Goal: Transaction & Acquisition: Download file/media

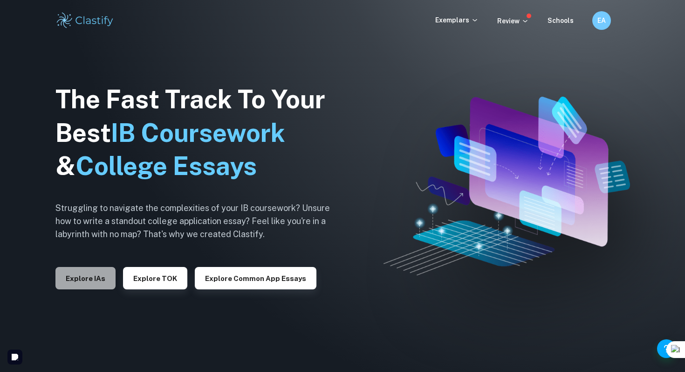
click at [88, 273] on button "Explore IAs" at bounding box center [85, 278] width 60 height 22
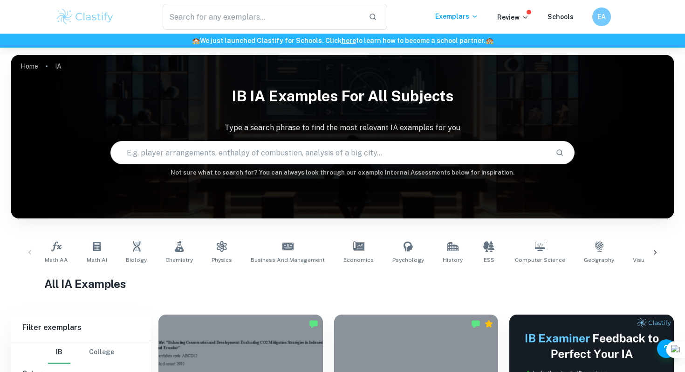
click at [329, 142] on input "text" at bounding box center [329, 152] width 437 height 26
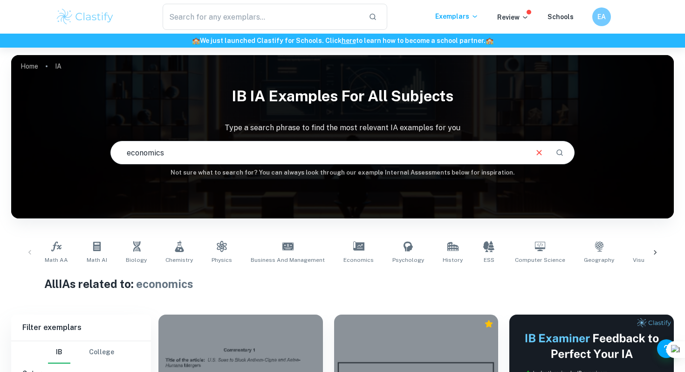
click at [127, 153] on input "economics" at bounding box center [318, 152] width 415 height 26
type input "macroeconomics"
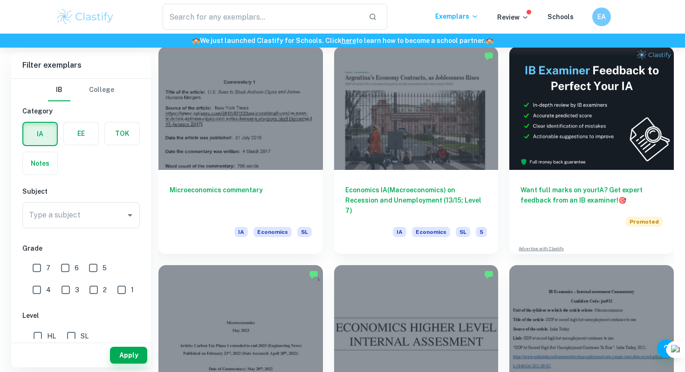
scroll to position [269, 0]
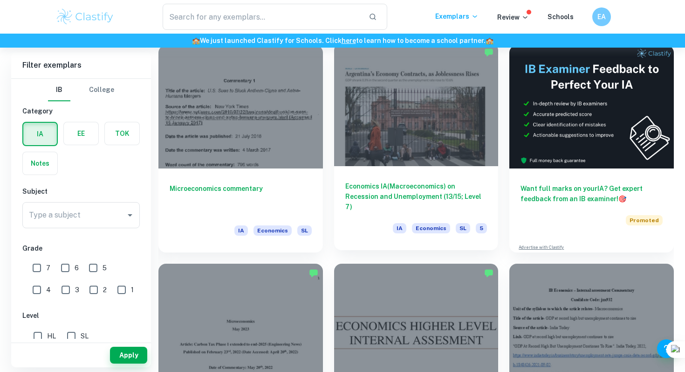
click at [422, 168] on div "Economics IA(Macroeconomics) on Recession and Unemployment (13/15; Level 7) IA …" at bounding box center [416, 208] width 165 height 84
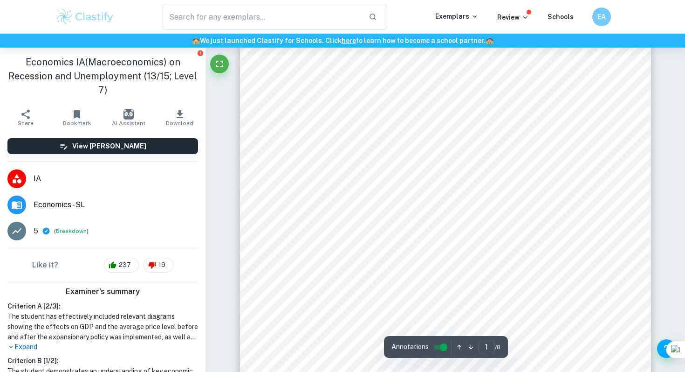
scroll to position [30, 0]
click at [306, 96] on div at bounding box center [445, 293] width 411 height 532
drag, startPoint x: 304, startPoint y: 86, endPoint x: 453, endPoint y: 87, distance: 148.2
click at [454, 88] on div at bounding box center [445, 293] width 411 height 532
click at [305, 90] on div at bounding box center [445, 293] width 411 height 532
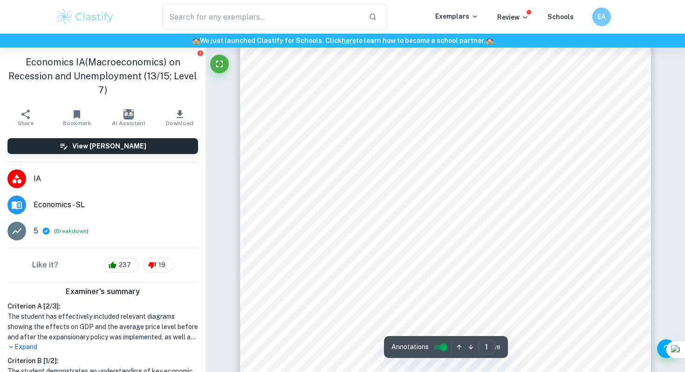
click at [317, 91] on div at bounding box center [445, 293] width 411 height 532
click at [308, 91] on div at bounding box center [445, 293] width 411 height 532
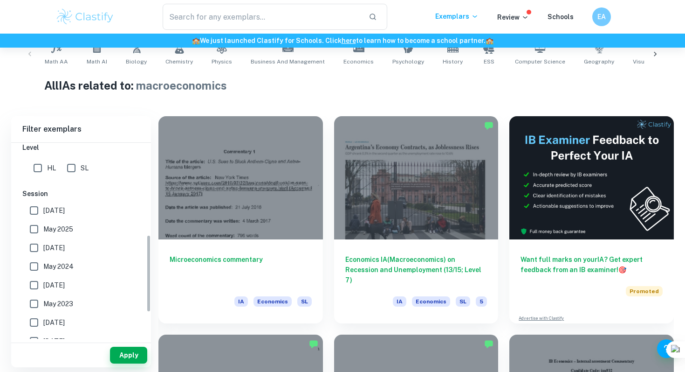
scroll to position [233, 0]
click at [37, 234] on input "May 2025" at bounding box center [34, 228] width 19 height 19
checkbox input "true"
click at [132, 362] on button "Apply" at bounding box center [128, 354] width 37 height 17
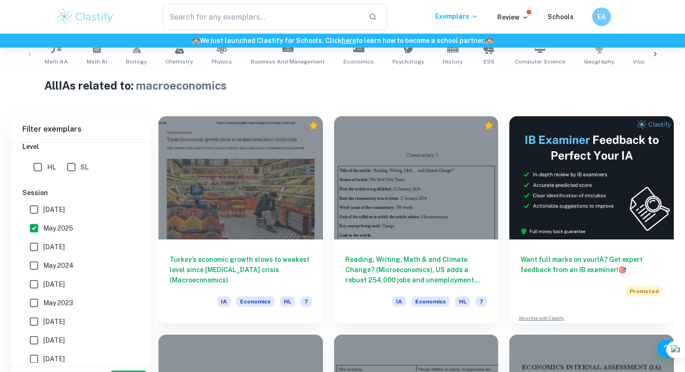
scroll to position [236, 0]
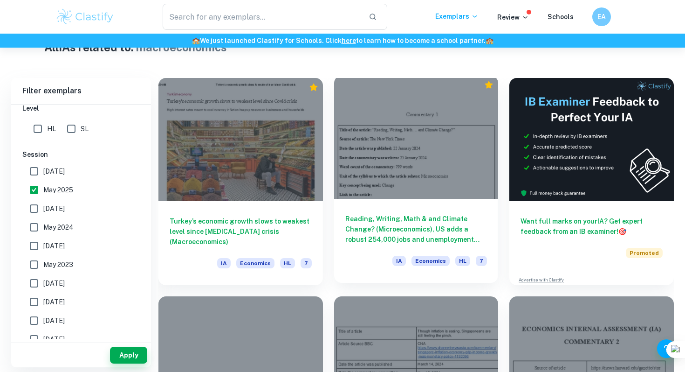
click at [416, 191] on div at bounding box center [416, 137] width 165 height 123
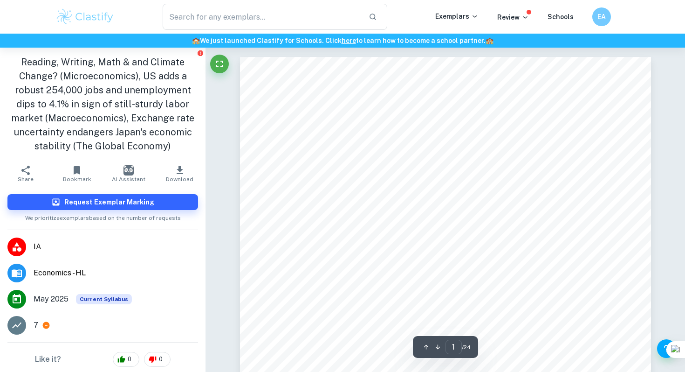
click at [26, 57] on h1 "Reading, Writing, Math & and Climate Change? (Microeconomics), US adds a robust…" at bounding box center [102, 104] width 191 height 98
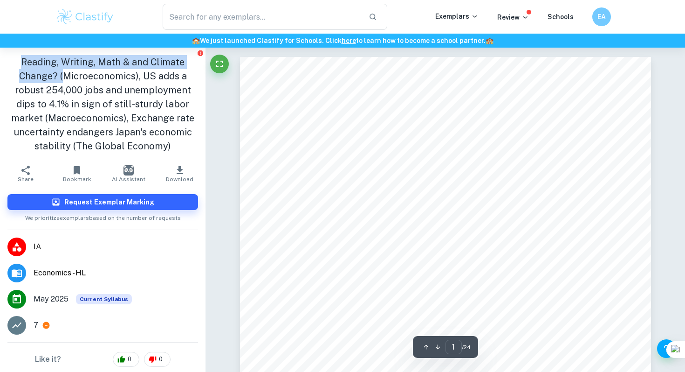
drag, startPoint x: 17, startPoint y: 58, endPoint x: 66, endPoint y: 75, distance: 52.0
click at [66, 75] on h1 "Reading, Writing, Math & and Climate Change? (Microeconomics), US adds a robust…" at bounding box center [102, 104] width 191 height 98
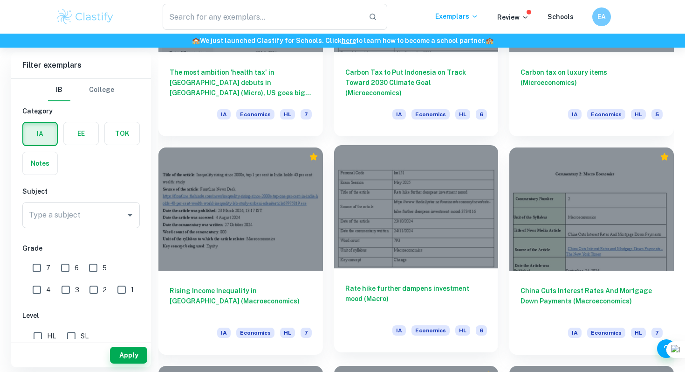
scroll to position [1478, 0]
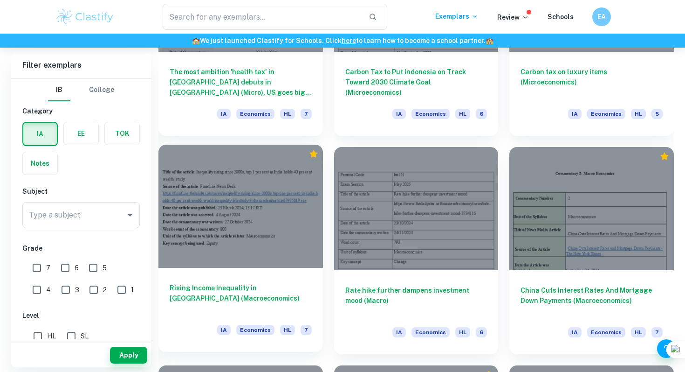
click at [245, 234] on div at bounding box center [240, 206] width 165 height 123
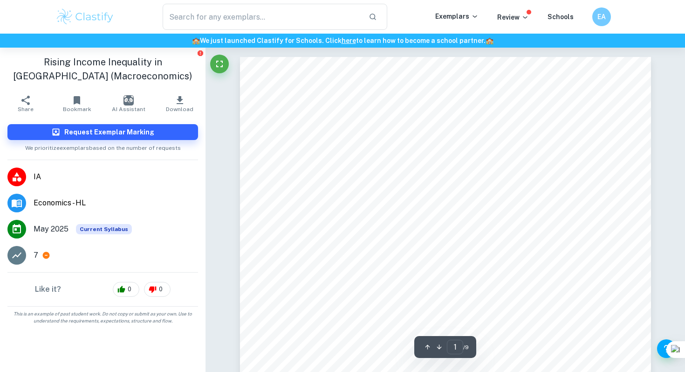
click at [346, 165] on span "olds-40-per-cent-wealth-world-inequality-lab-study-[PERSON_NAME]/article6797581…" at bounding box center [441, 169] width 304 height 8
click at [346, 155] on span "[URL][DOMAIN_NAME]" at bounding box center [329, 155] width 81 height 8
click at [369, 155] on span "[URL][DOMAIN_NAME]" at bounding box center [329, 155] width 81 height 8
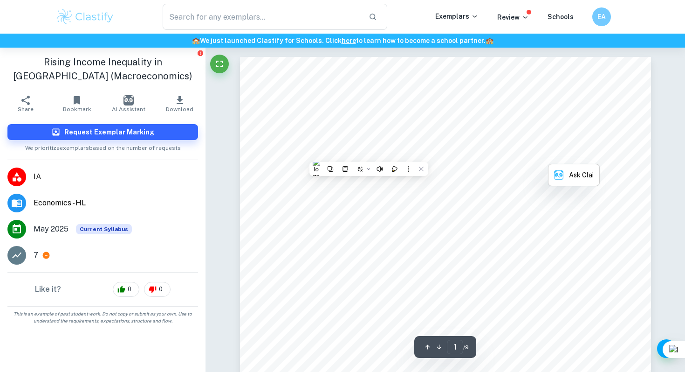
click at [370, 156] on span "[URL][DOMAIN_NAME]" at bounding box center [329, 155] width 81 height 8
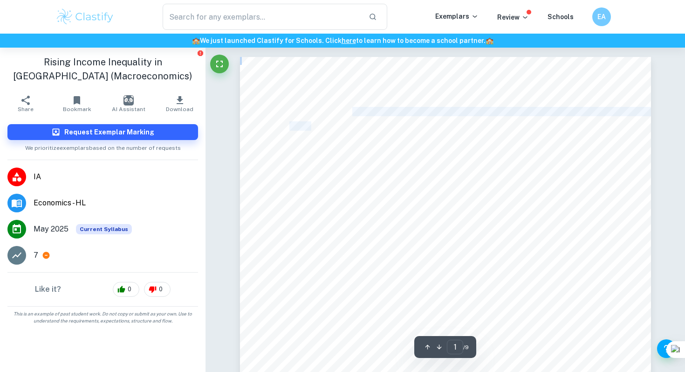
drag, startPoint x: 353, startPoint y: 110, endPoint x: 310, endPoint y: 125, distance: 46.0
click at [310, 125] on div "Title of the article : Inequality rising since 2000s, top 1 per cent in [GEOGRA…" at bounding box center [445, 347] width 411 height 581
copy div ": Inequality rising since 2000s, top 1 per cent in [GEOGRAPHIC_DATA] holds 40 p…"
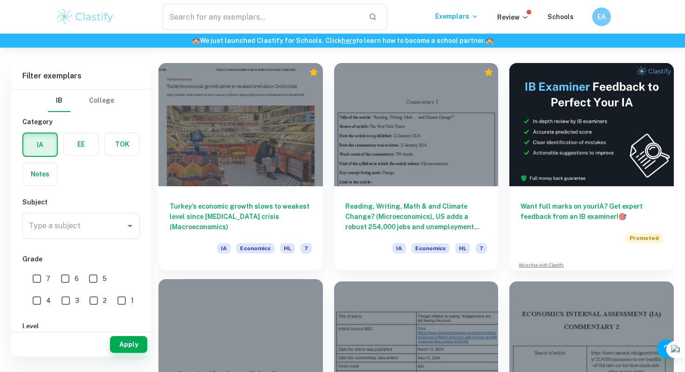
scroll to position [255, 0]
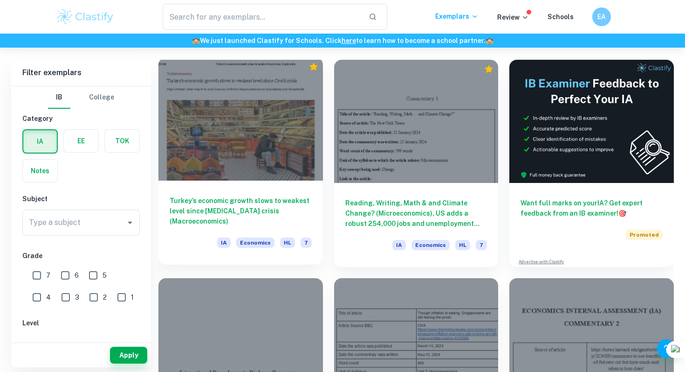
click at [291, 161] on div at bounding box center [240, 118] width 165 height 123
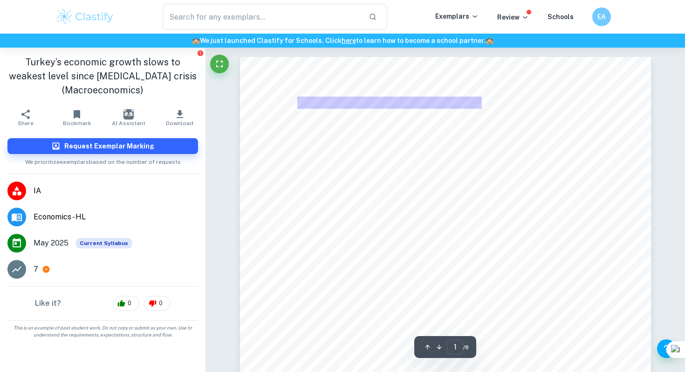
drag, startPoint x: 298, startPoint y: 103, endPoint x: 480, endPoint y: 107, distance: 181.9
click at [480, 107] on span "Turkey9s economic growth slows to weakest level since [MEDICAL_DATA] crisis" at bounding box center [451, 102] width 308 height 11
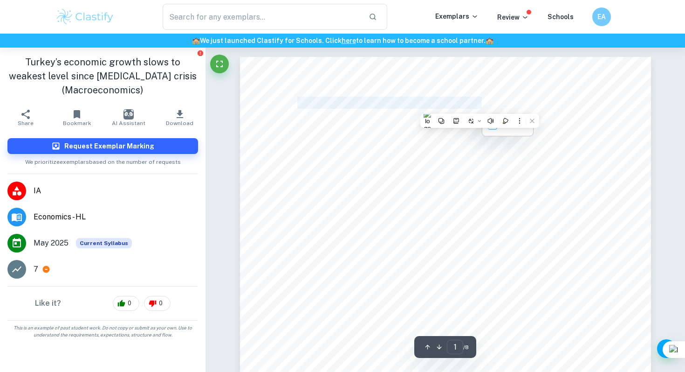
click at [358, 188] on div "Turkey9s economy grew at its slowest rate in the second quarter since a brief b…" at bounding box center [445, 323] width 411 height 532
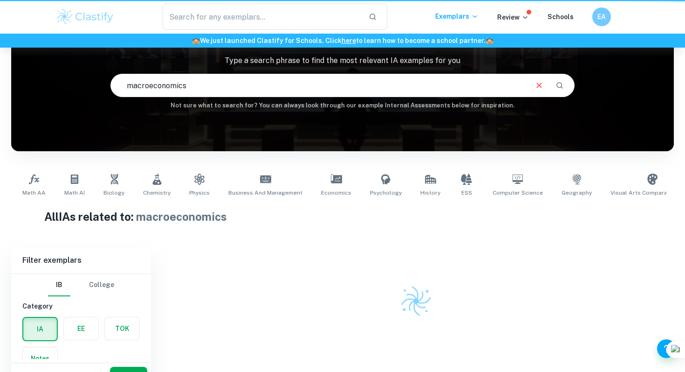
scroll to position [83, 0]
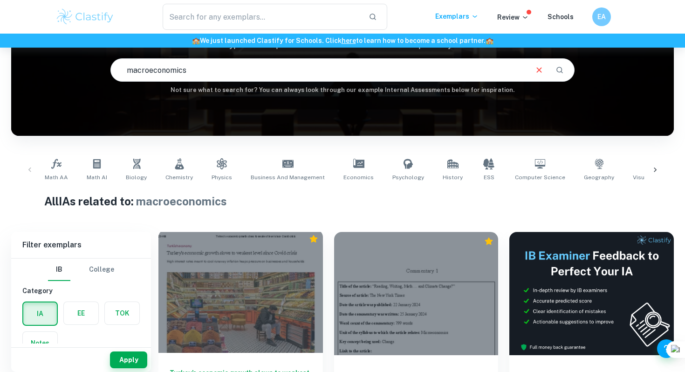
click at [268, 275] on div at bounding box center [240, 290] width 165 height 123
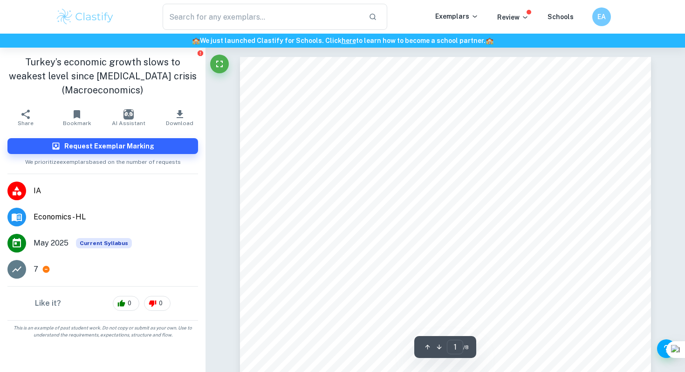
click at [302, 103] on span "Turkey9s economic growth slows to weakest level since [MEDICAL_DATA] crisis" at bounding box center [451, 102] width 308 height 11
drag, startPoint x: 297, startPoint y: 103, endPoint x: 297, endPoint y: 90, distance: 13.5
click at [297, 90] on div "Turkey9s economy grew at its slowest rate in the second quarter since a brief b…" at bounding box center [445, 323] width 411 height 532
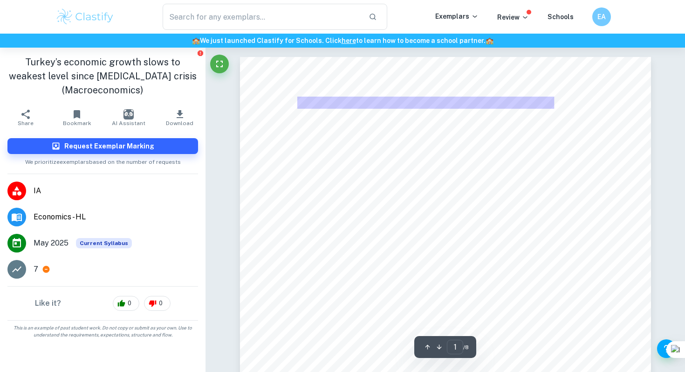
drag, startPoint x: 299, startPoint y: 103, endPoint x: 546, endPoint y: 107, distance: 247.1
click at [0, 104] on html "We value your privacy We use cookies to enhance your browsing experience, serve…" at bounding box center [342, 186] width 685 height 372
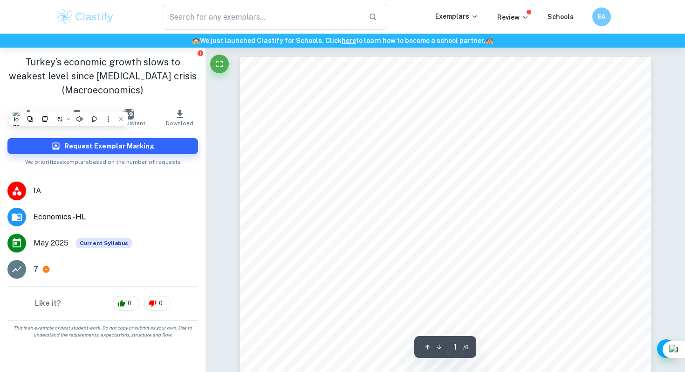
click at [557, 105] on span "Turkey9s economic growth slows to weakest level since [MEDICAL_DATA] crisis" at bounding box center [451, 102] width 308 height 11
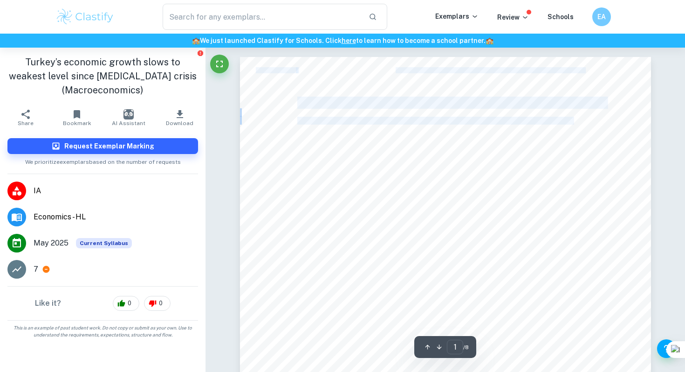
drag, startPoint x: 560, startPoint y: 101, endPoint x: 299, endPoint y: 101, distance: 261.5
click at [299, 101] on div "Turkey9s economy grew at its slowest rate in the second quarter since a brief b…" at bounding box center [445, 323] width 411 height 532
copy div "Turkey9s economic growth slows to weakest level since [MEDICAL_DATA] crisis Hig…"
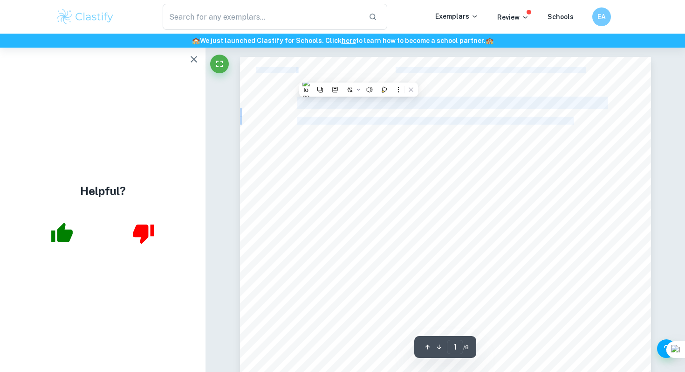
click at [195, 58] on icon "button" at bounding box center [194, 59] width 7 height 7
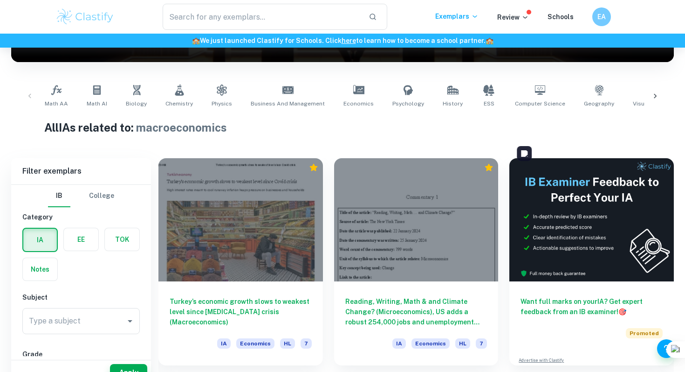
scroll to position [181, 0]
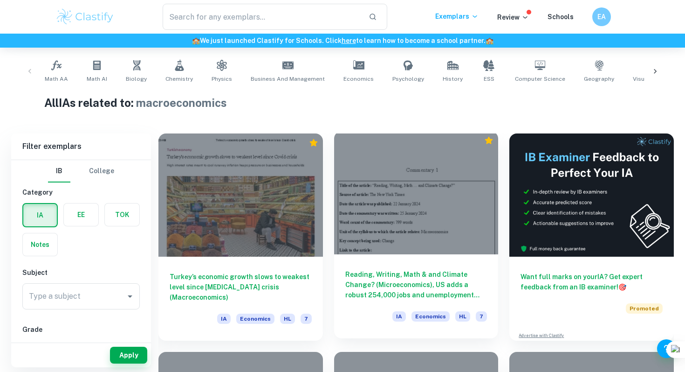
click at [465, 229] on div at bounding box center [416, 192] width 165 height 123
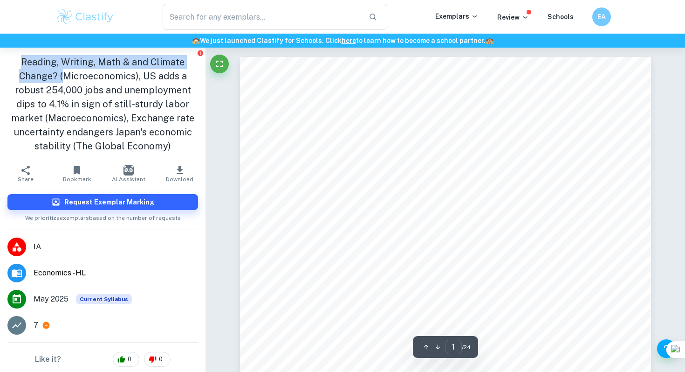
drag, startPoint x: 21, startPoint y: 62, endPoint x: 67, endPoint y: 74, distance: 48.1
click at [67, 74] on h1 "Reading, Writing, Math & and Climate Change? (Microeconomics), US adds a robust…" at bounding box center [102, 104] width 191 height 98
copy h1 "Reading, Writing, Math & and Climate Change? ("
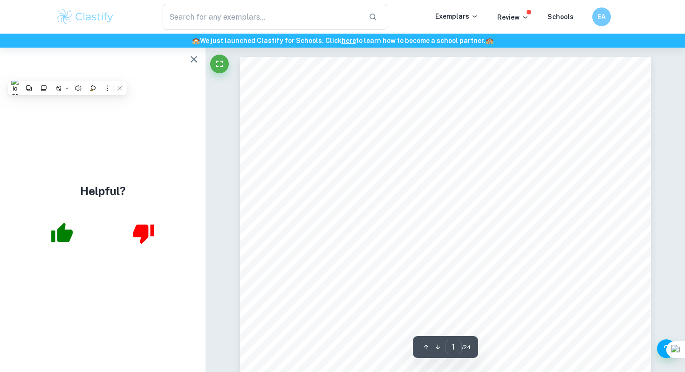
click at [191, 61] on icon "button" at bounding box center [194, 59] width 7 height 7
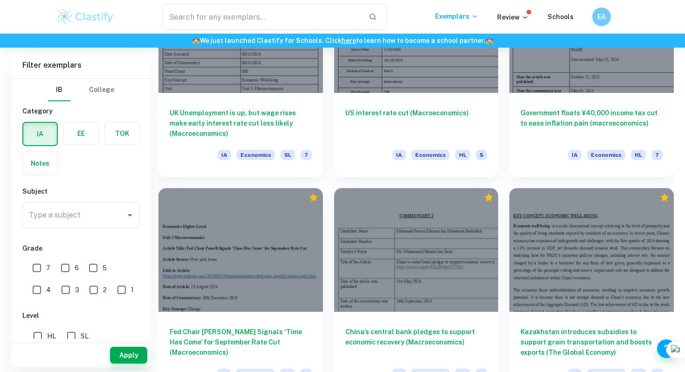
scroll to position [747, 0]
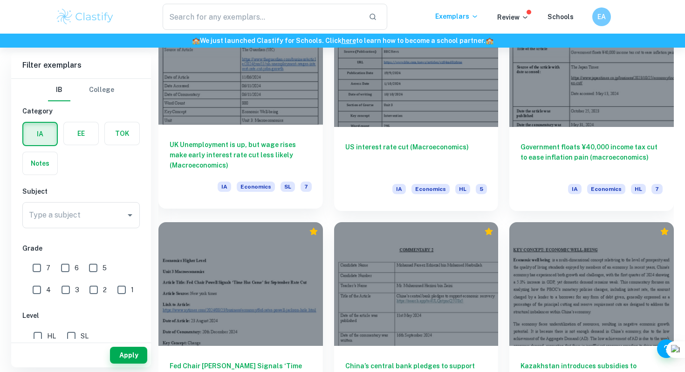
click at [281, 167] on h6 "UK Unemployment is up, but wage rises make early interest rate cut less likely …" at bounding box center [241, 154] width 142 height 31
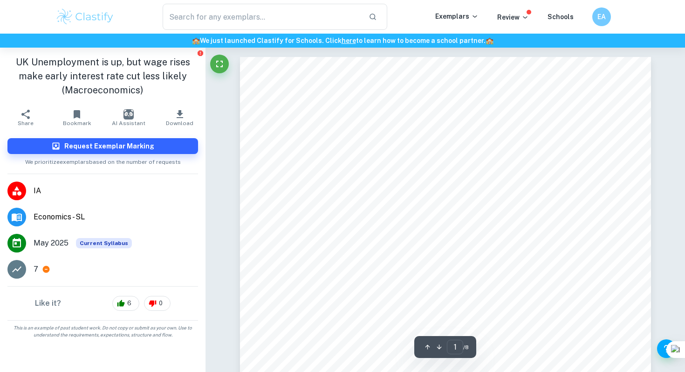
click at [482, 177] on span "[URL][DOMAIN_NAME]" at bounding box center [488, 173] width 80 height 8
click at [502, 188] on span "rest-rate-cut-jobs-growth" at bounding box center [489, 191] width 83 height 8
click at [503, 182] on span "e/[DATE]/[GEOGRAPHIC_DATA]-unemployment-wages-inte" at bounding box center [549, 182] width 203 height 8
click at [529, 170] on span "[URL][DOMAIN_NAME]" at bounding box center [488, 173] width 80 height 8
click at [541, 182] on span "e/[DATE]/[GEOGRAPHIC_DATA]-unemployment-wages-inte" at bounding box center [549, 182] width 203 height 8
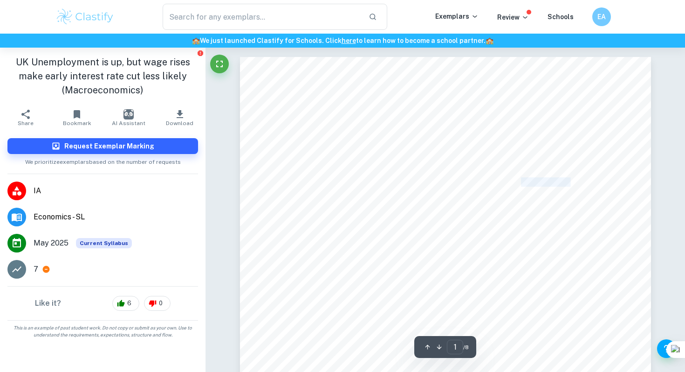
drag, startPoint x: 541, startPoint y: 182, endPoint x: 531, endPoint y: 182, distance: 9.3
click at [540, 182] on span "e/[DATE]/[GEOGRAPHIC_DATA]-unemployment-wages-inte" at bounding box center [549, 182] width 203 height 8
click at [462, 183] on span "e/[DATE]/[GEOGRAPHIC_DATA]-unemployment-wages-inte" at bounding box center [549, 182] width 203 height 8
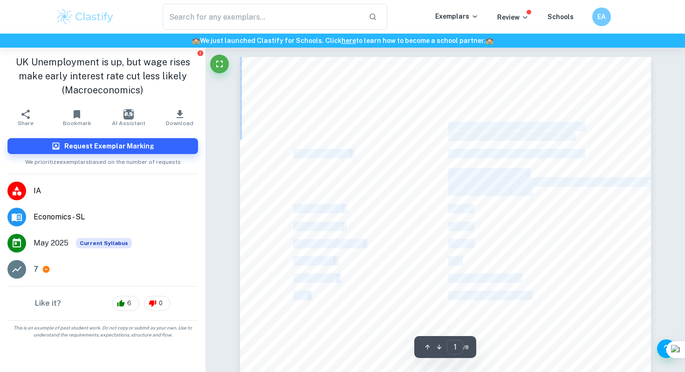
drag, startPoint x: 449, startPoint y: 126, endPoint x: 574, endPoint y: 138, distance: 126.0
click at [574, 138] on div "Title of Article UK Unemployment is up, but wage rises make early interest rate…" at bounding box center [445, 347] width 411 height 581
copy div "UK Unemployment is up, but wage rises make early interest rate cut less likely …"
click at [542, 132] on span "make early interest rate cut less likely" at bounding box center [510, 136] width 125 height 8
drag, startPoint x: 576, startPoint y: 135, endPoint x: 490, endPoint y: 127, distance: 85.6
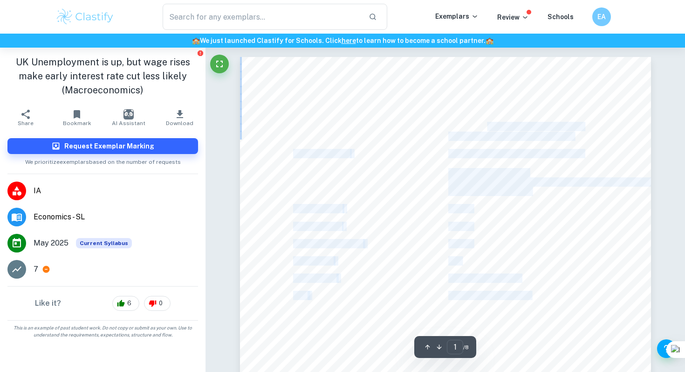
click at [490, 127] on div "Title of Article UK Unemployment is up, but wage rises make early interest rate…" at bounding box center [445, 347] width 411 height 581
click at [490, 127] on span "UK Unemployment is up, but wage rises" at bounding box center [515, 127] width 135 height 8
drag, startPoint x: 445, startPoint y: 124, endPoint x: 485, endPoint y: 125, distance: 39.6
click at [485, 126] on div "Title of Article UK Unemployment is up, but wage rises make early interest rate…" at bounding box center [445, 347] width 411 height 581
click at [420, 112] on div "Title of Article UK Unemployment is up, but wage rises make early interest rate…" at bounding box center [445, 347] width 411 height 581
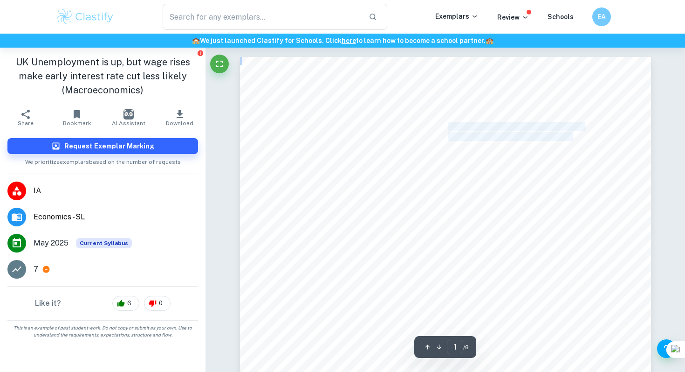
drag, startPoint x: 448, startPoint y: 125, endPoint x: 572, endPoint y: 132, distance: 123.2
click at [572, 132] on div "Title of Article UK Unemployment is up, but wage rises make early interest rate…" at bounding box center [445, 347] width 411 height 581
copy div "UK Unemployment is up, but wage rises make early interest rate cut less likely"
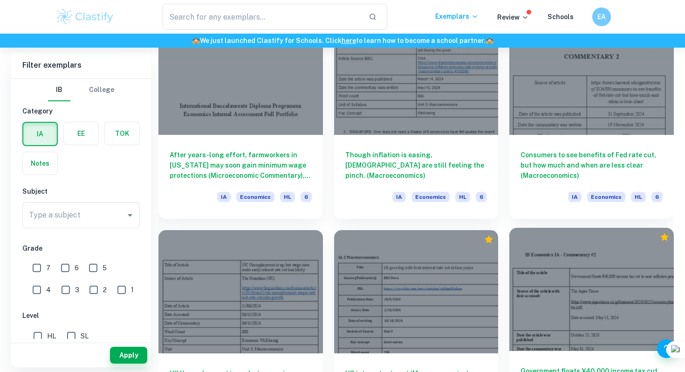
scroll to position [523, 0]
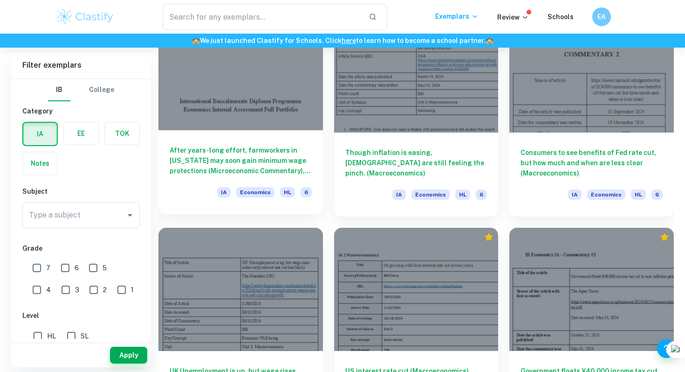
click at [274, 169] on h6 "After years-long effort, farmworkers in [US_STATE] may soon gain minimum wage p…" at bounding box center [241, 160] width 142 height 31
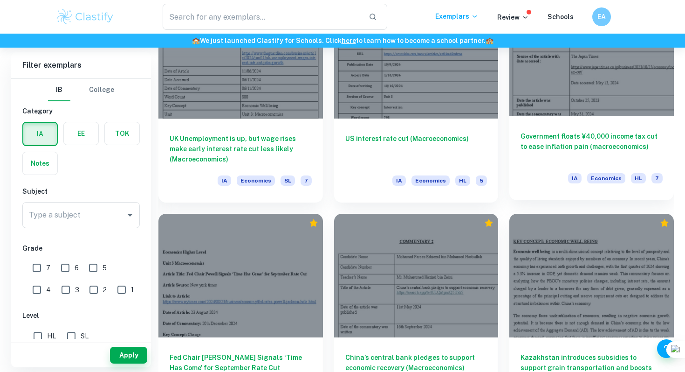
scroll to position [741, 0]
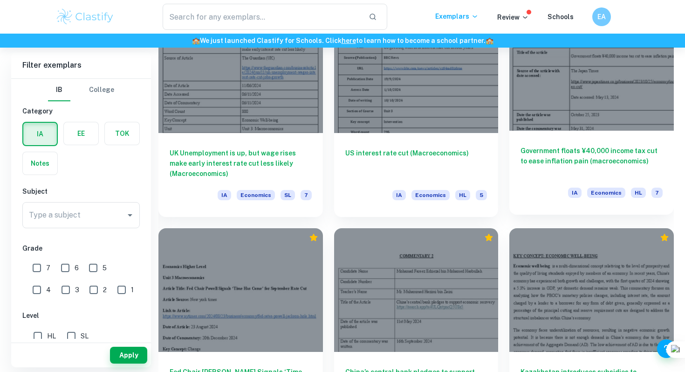
click at [603, 139] on div "Government floats ¥40,000 income tax cut to ease inflation pain (macroeconomics…" at bounding box center [592, 173] width 165 height 84
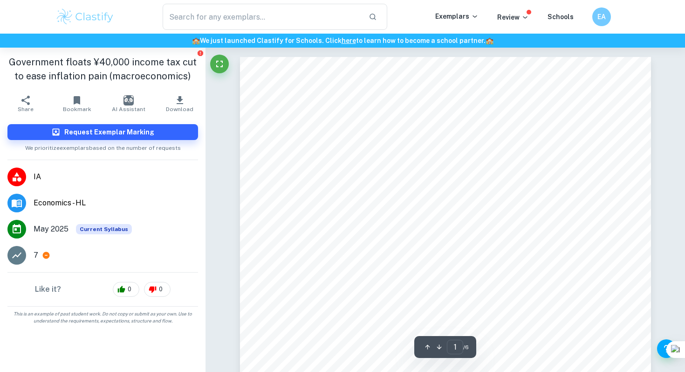
click at [411, 148] on div "IB Economics IA - Commentary #2 Title of the article Government floats ¥40,000 …" at bounding box center [445, 323] width 411 height 532
click at [409, 154] on span "Government floats ¥40,000 income tax cut to ease inflation pain" at bounding box center [508, 154] width 207 height 8
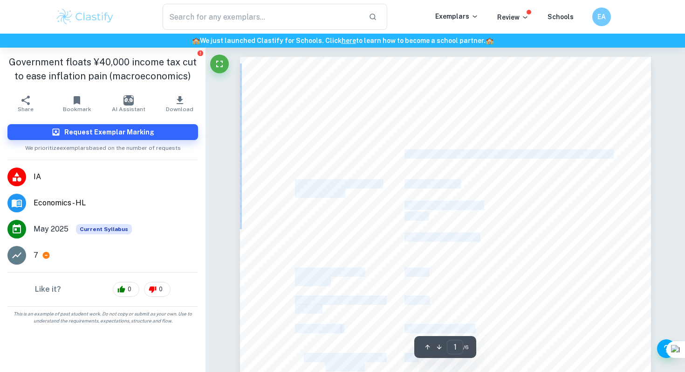
drag, startPoint x: 405, startPoint y: 153, endPoint x: 618, endPoint y: 151, distance: 213.1
click at [618, 151] on div "IB Economics IA - Commentary #2 Title of the article Government floats ¥40,000 …" at bounding box center [445, 323] width 411 height 532
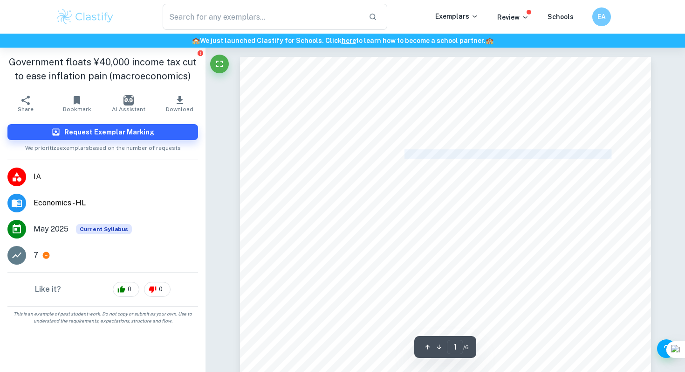
drag, startPoint x: 611, startPoint y: 154, endPoint x: 406, endPoint y: 153, distance: 205.6
click at [406, 153] on span "Government floats ¥40,000 income tax cut to ease inflation pain" at bounding box center [508, 154] width 207 height 8
copy span "Government floats ¥40,000 income tax cut to ease inflation pain"
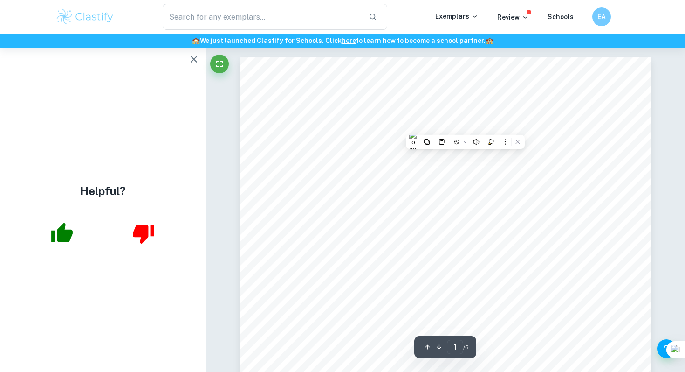
click at [257, 101] on div "IB Economics IA - Commentary #2 Title of the article Government floats ¥40,000 …" at bounding box center [445, 323] width 411 height 532
click at [193, 57] on icon "button" at bounding box center [194, 59] width 7 height 7
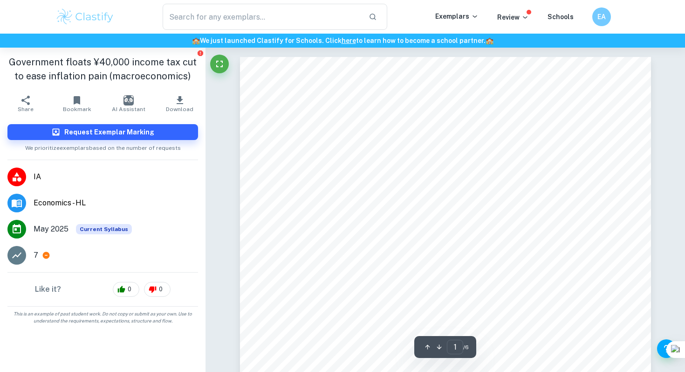
click at [173, 109] on span "Download" at bounding box center [180, 109] width 28 height 7
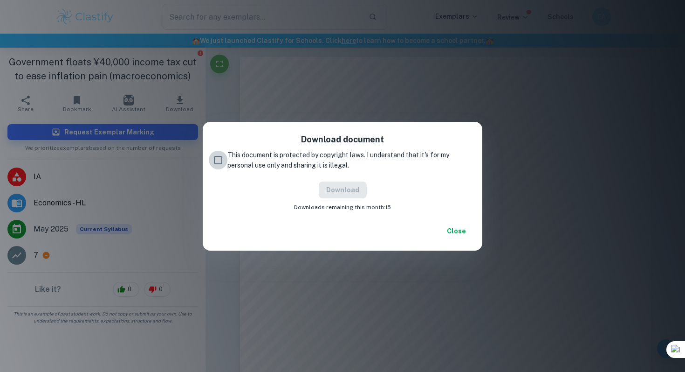
click at [224, 163] on input "This document is protected by copyright laws. I understand that it's for my per…" at bounding box center [218, 160] width 19 height 19
checkbox input "true"
click at [353, 190] on button "Download" at bounding box center [343, 189] width 48 height 17
